Goal: Answer question/provide support: Share knowledge or assist other users

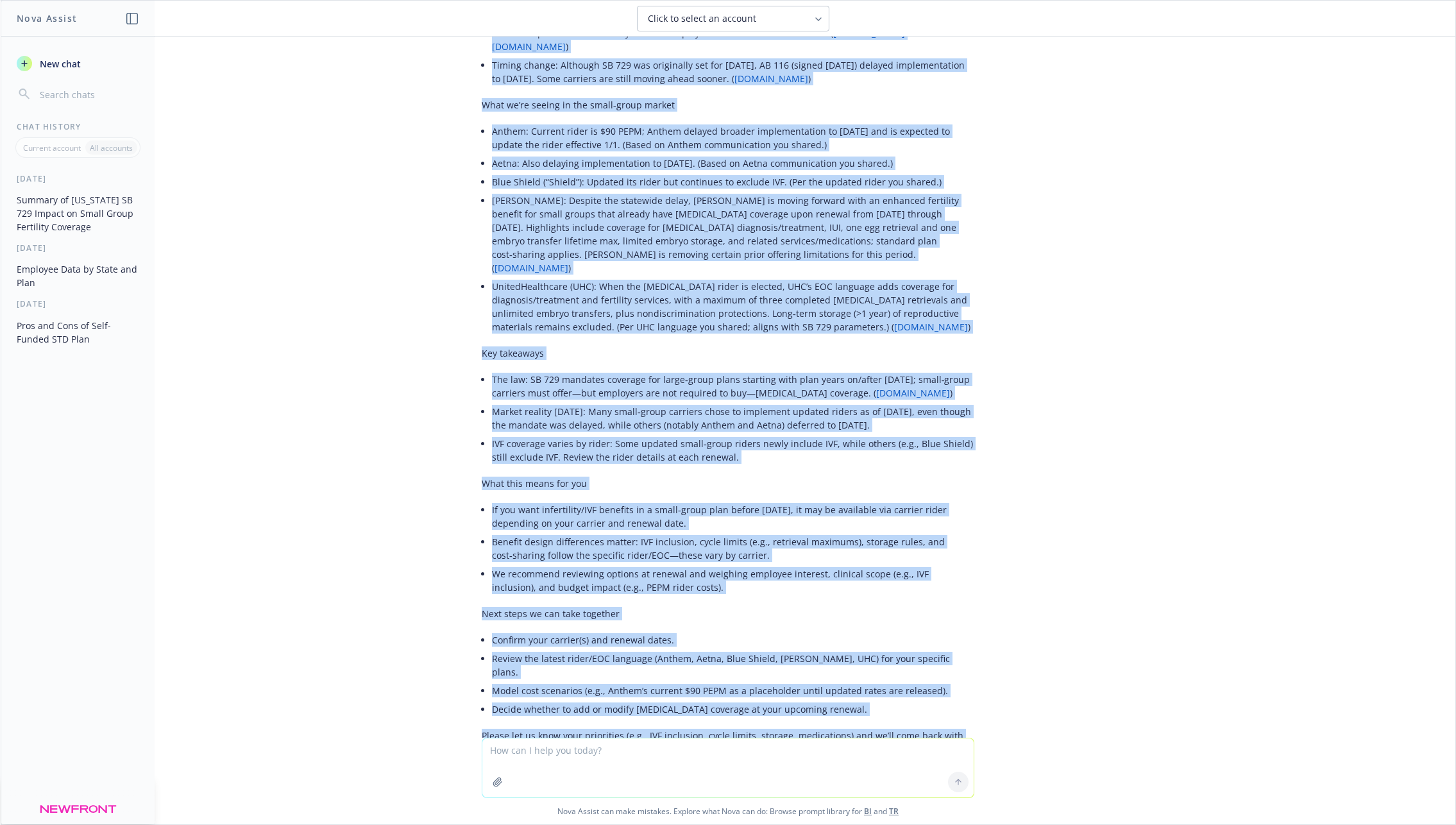
scroll to position [2553, 0]
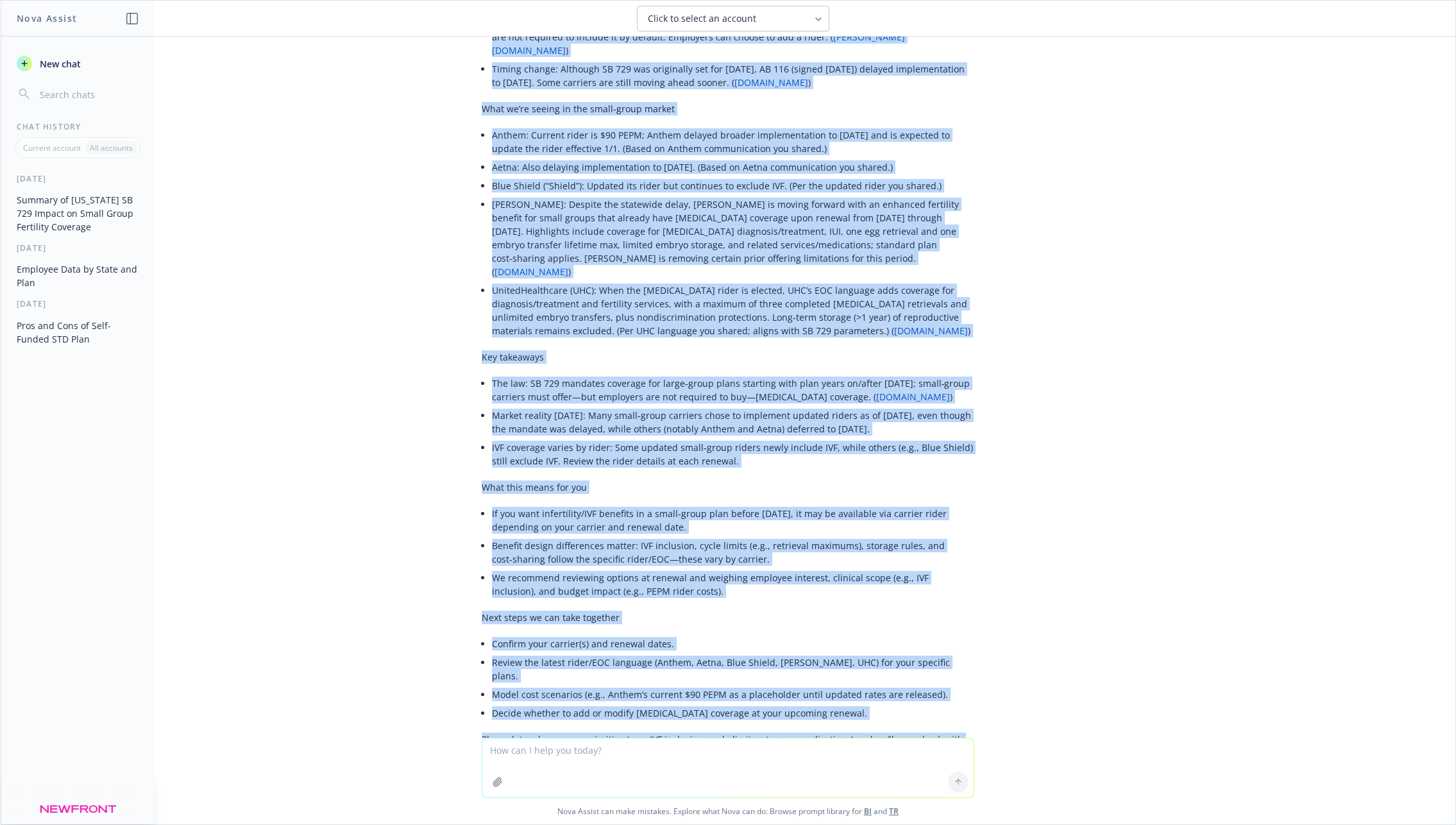
drag, startPoint x: 478, startPoint y: 552, endPoint x: 821, endPoint y: 688, distance: 369.0
click at [821, 688] on div "Absolutely—here’s a concise, client-ready email you can copy/paste. I included …" at bounding box center [728, 415] width 513 height 1222
copy div "Loremip: Dolorsitam consectet adipisci elitsed (DO 066) eiu tempo-incid utlab e…"
